Goal: Task Accomplishment & Management: Use online tool/utility

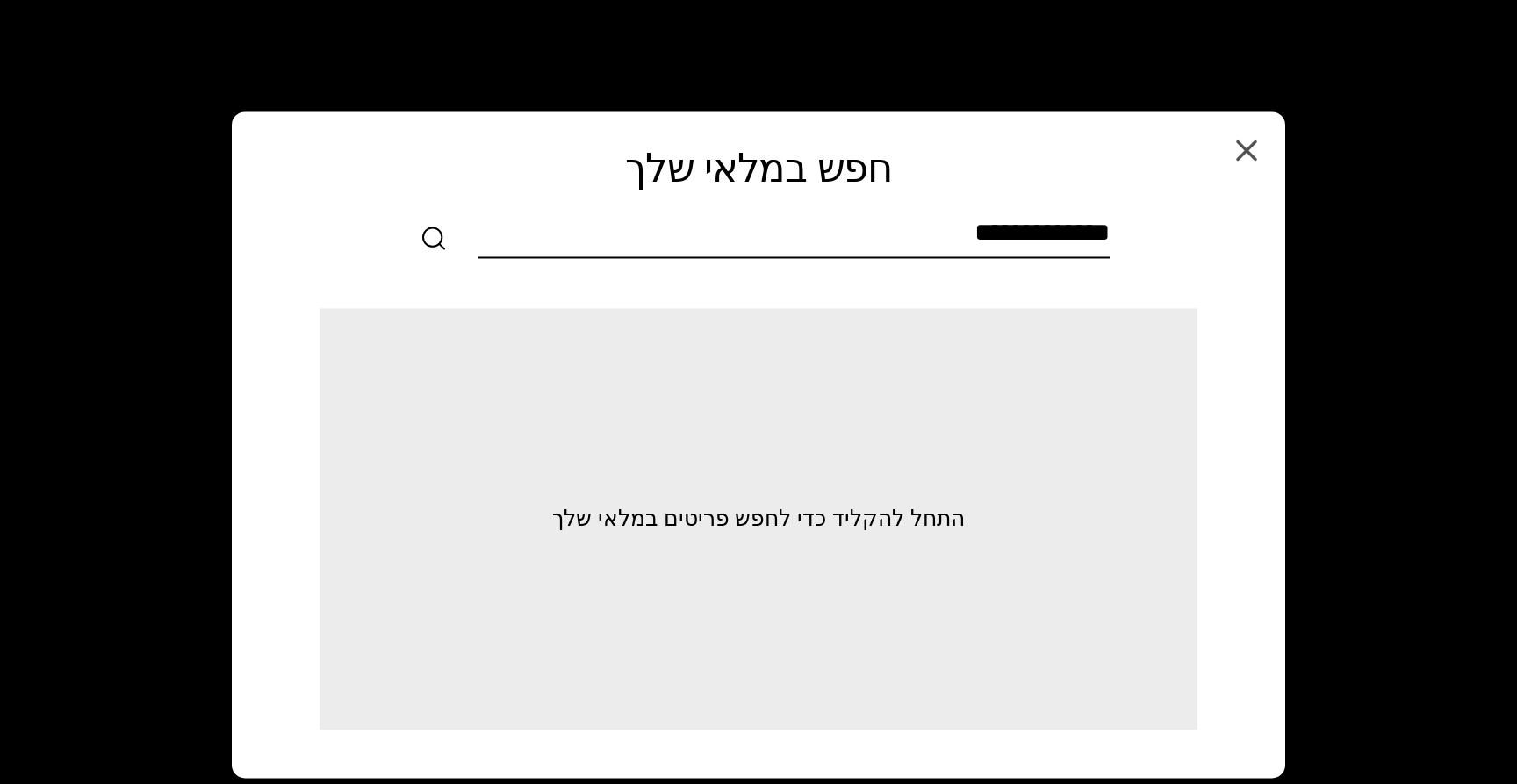
click at [1273, 164] on div "חפש במלאי שלך לא נמצאו פריטים דומים במלאי שלך. אתה יכול לחפש פריטים באופן ידני …" at bounding box center [758, 202] width 1046 height 175
click at [1258, 149] on icon "button" at bounding box center [1246, 149] width 35 height 35
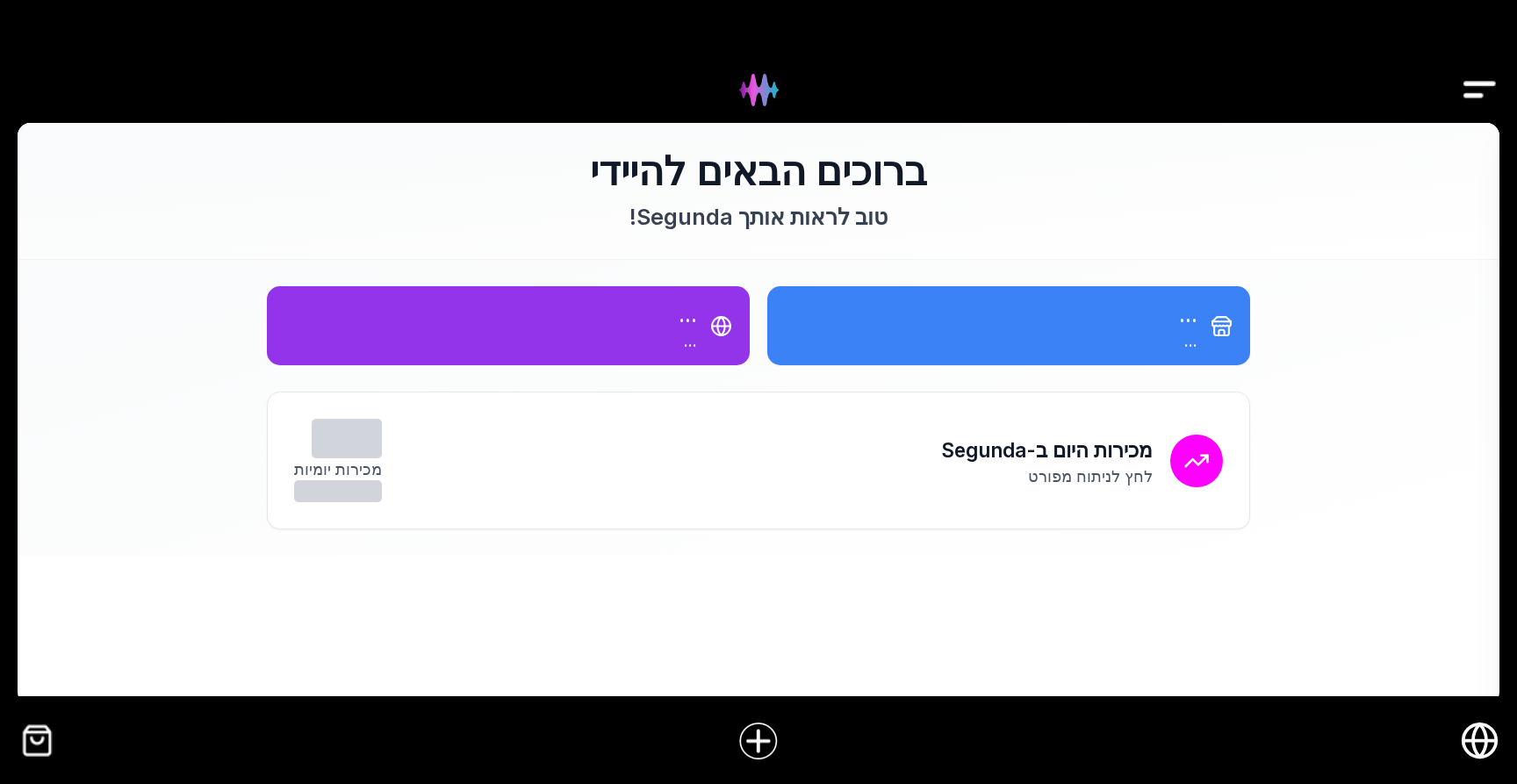
click at [1482, 92] on img "Drawer" at bounding box center [1479, 89] width 40 height 67
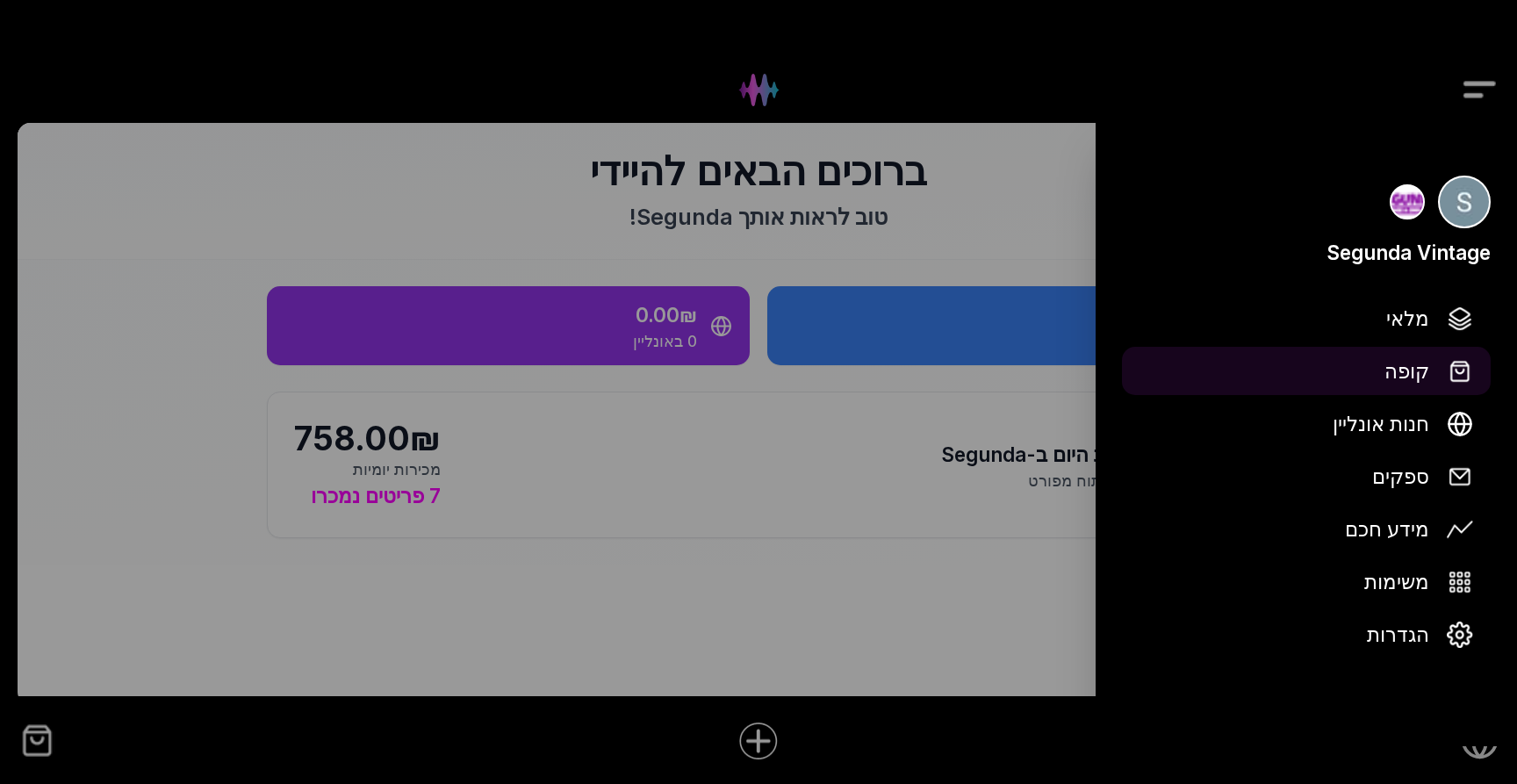
click at [1395, 380] on span "קופה" at bounding box center [1406, 370] width 45 height 31
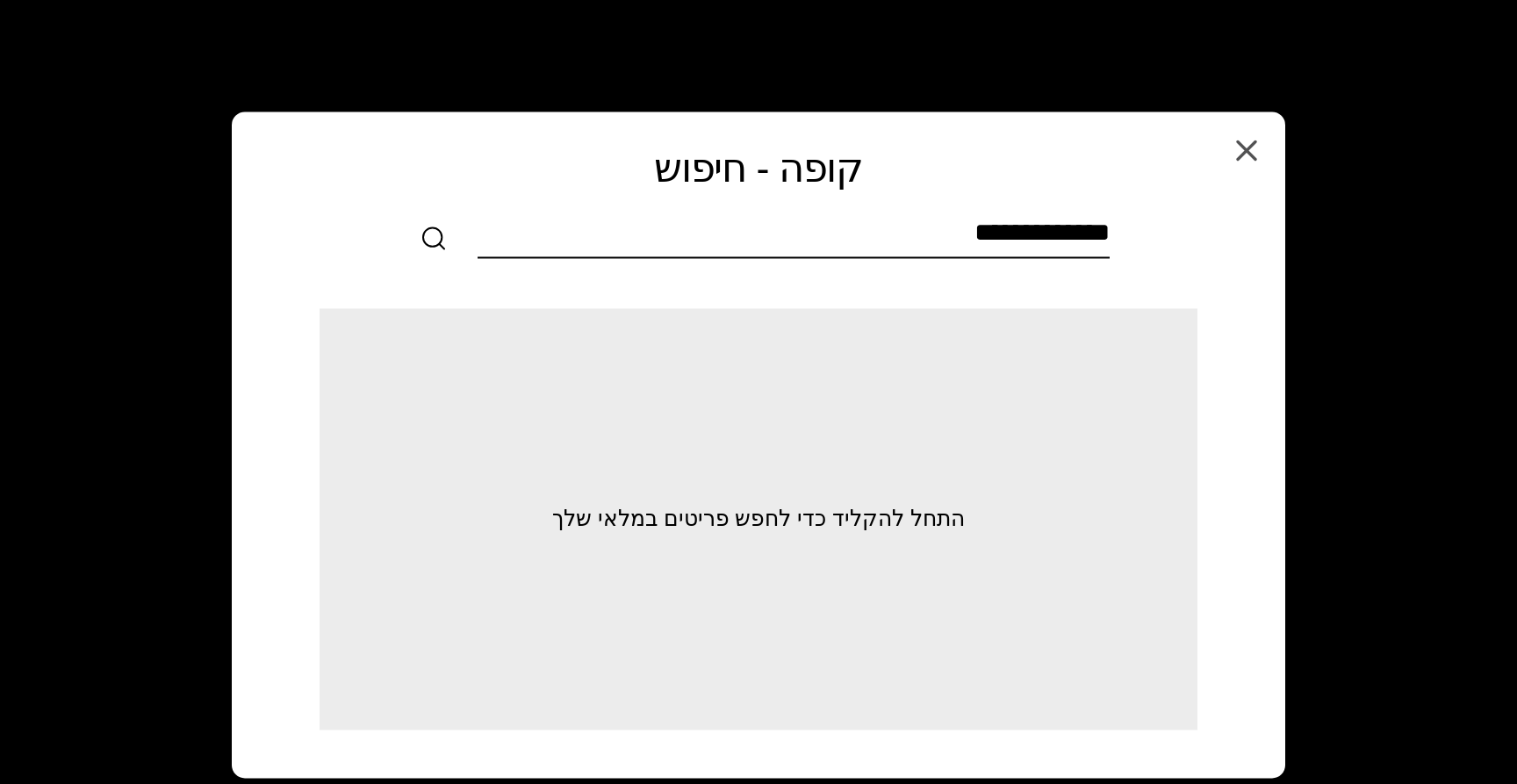
click at [1009, 225] on input "text" at bounding box center [793, 236] width 632 height 40
click at [1245, 150] on icon "button" at bounding box center [1246, 150] width 18 height 18
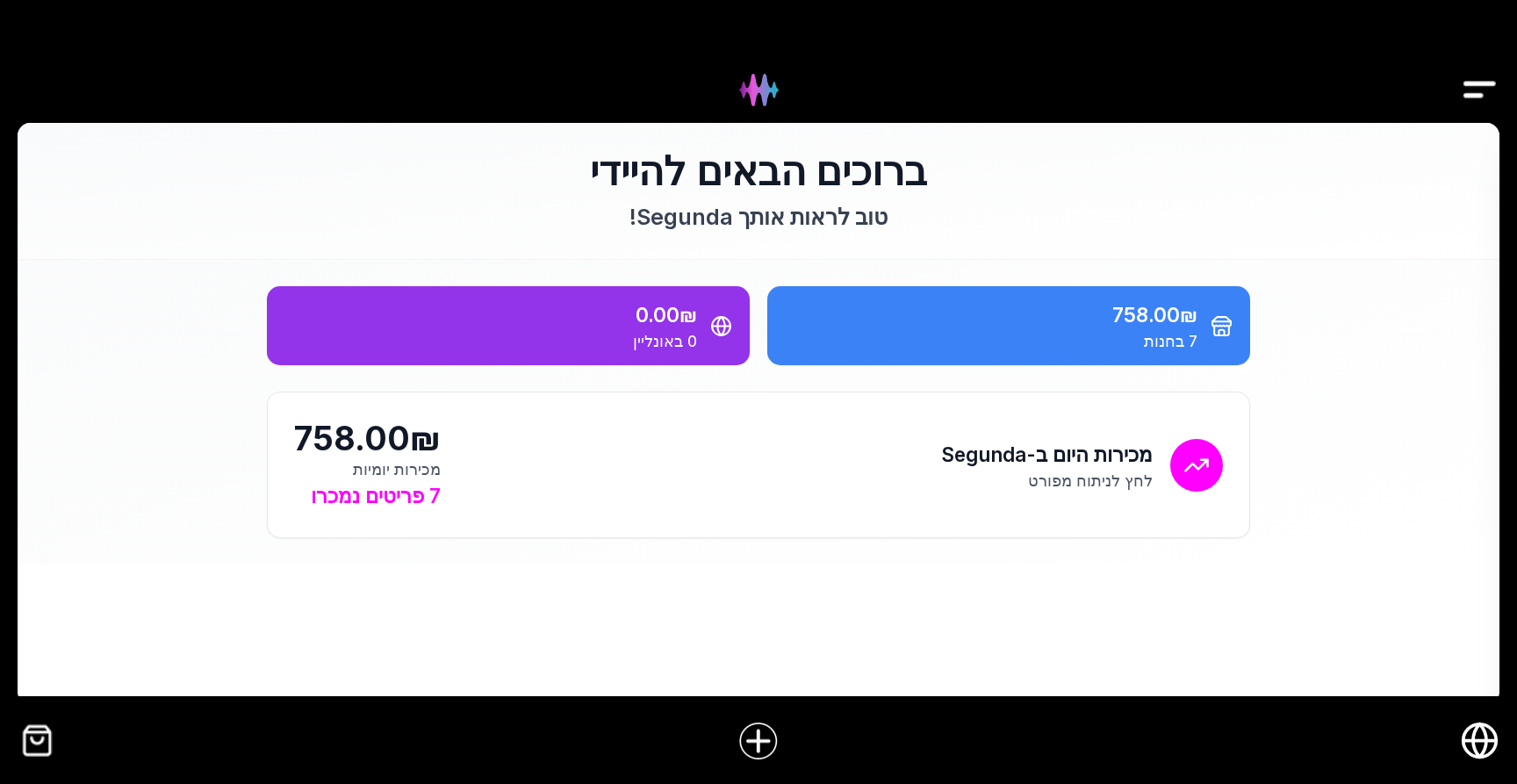
click at [1486, 92] on img "Drawer" at bounding box center [1479, 89] width 40 height 67
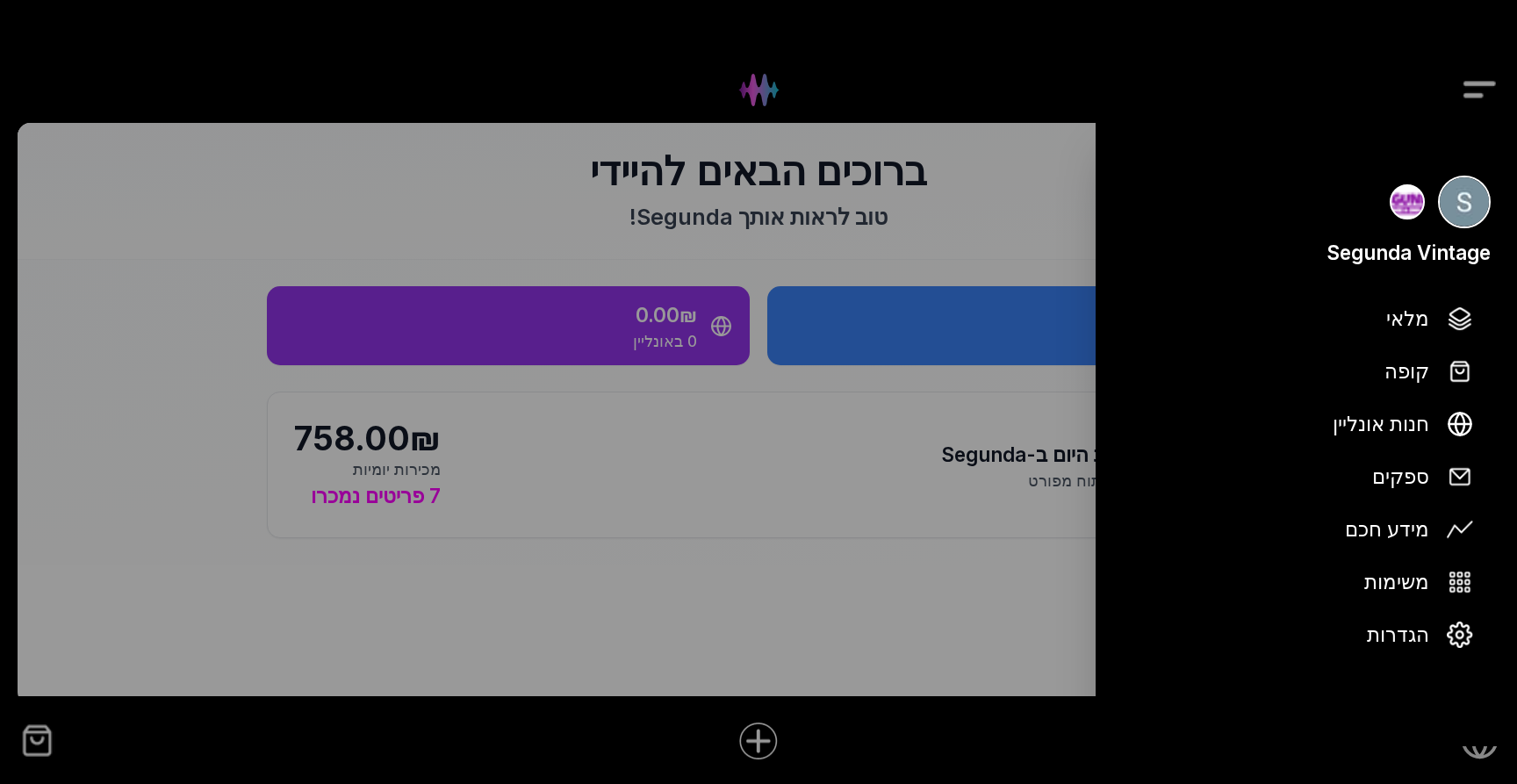
click at [1487, 85] on div at bounding box center [758, 392] width 1517 height 784
